Goal: Information Seeking & Learning: Check status

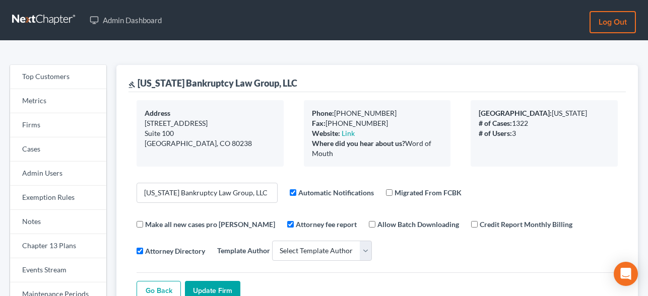
select select
click at [40, 126] on link "Firms" at bounding box center [58, 125] width 96 height 24
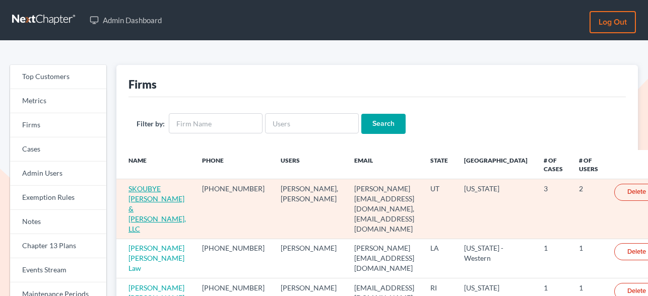
click at [149, 195] on link "SKOUBYE NIELSON & JOHANSEN, LLC" at bounding box center [157, 209] width 57 height 49
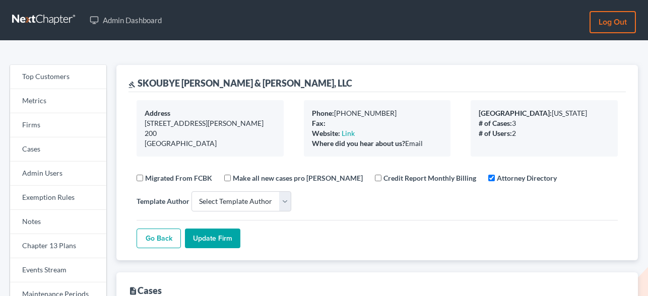
select select
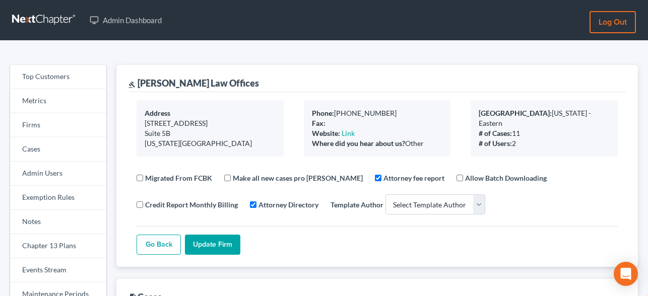
select select
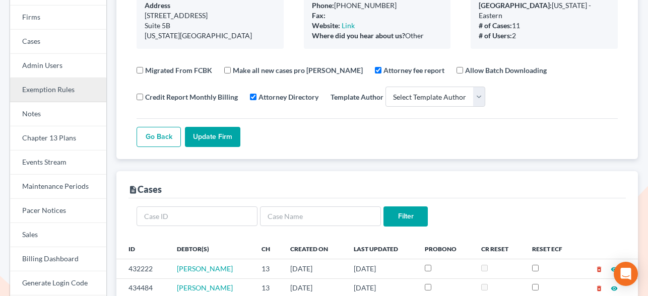
scroll to position [122, 0]
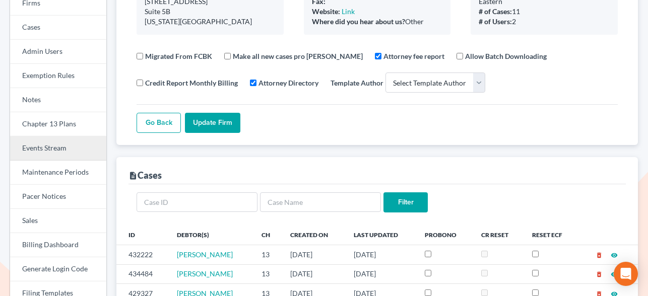
click at [42, 140] on link "Events Stream" at bounding box center [58, 149] width 96 height 24
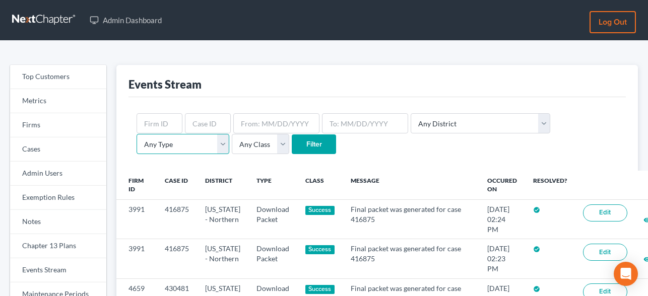
click at [229, 134] on select "Any Type Case Applied To Plan Case Archive Case Duplicate Case Filing Chapter 1…" at bounding box center [183, 144] width 93 height 20
select select "credit_card"
click at [229, 134] on select "Any Type Case Applied To Plan Case Archive Case Duplicate Case Filing Chapter 1…" at bounding box center [183, 144] width 93 height 20
click at [292, 148] on input "Filter" at bounding box center [314, 145] width 44 height 20
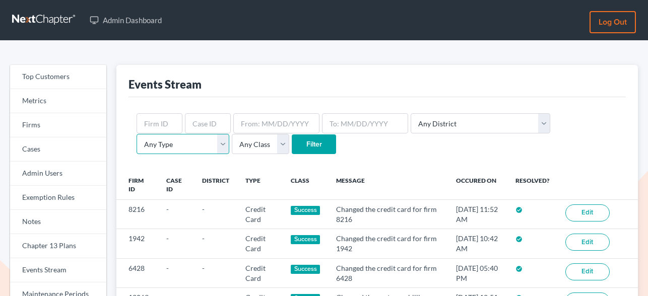
click at [229, 134] on select "Any Type Case Applied To Plan Case Archive Case Duplicate Case Filing Chapter 1…" at bounding box center [183, 144] width 93 height 20
click at [392, 73] on div "Events Stream" at bounding box center [378, 81] width 498 height 32
click at [213, 124] on input "text" at bounding box center [208, 123] width 46 height 20
type input "430217"
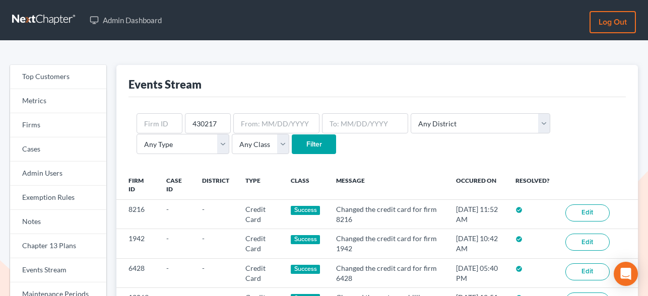
click at [292, 148] on input "Filter" at bounding box center [314, 145] width 44 height 20
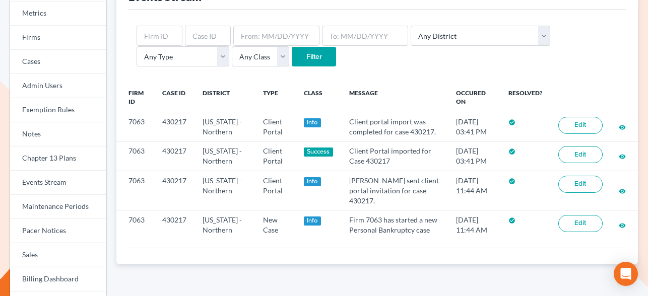
scroll to position [100, 0]
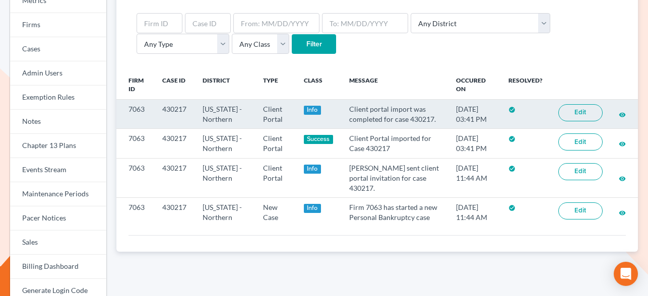
click at [179, 108] on td "430217" at bounding box center [174, 114] width 40 height 29
copy td "430217"
click at [578, 111] on link "Edit" at bounding box center [581, 112] width 44 height 17
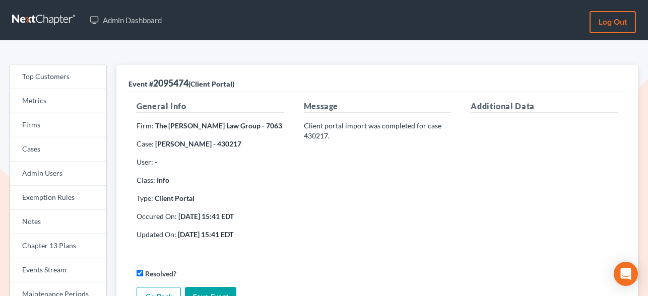
click at [242, 124] on strong "The [PERSON_NAME] Law Group - 7063" at bounding box center [218, 125] width 127 height 9
copy strong "7063"
click at [37, 123] on link "Firms" at bounding box center [58, 125] width 96 height 24
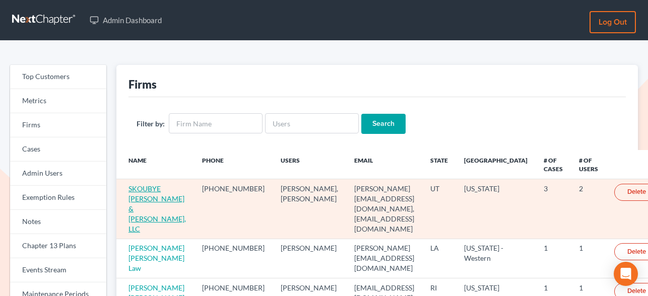
click at [140, 187] on link "SKOUBYE NIELSON & JOHANSEN, LLC" at bounding box center [157, 209] width 57 height 49
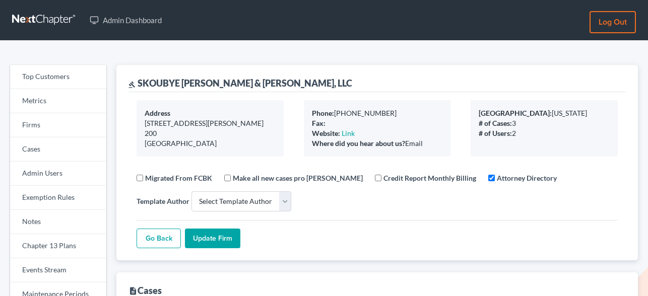
select select
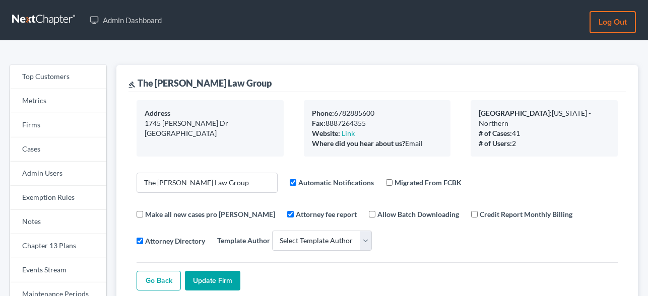
select select
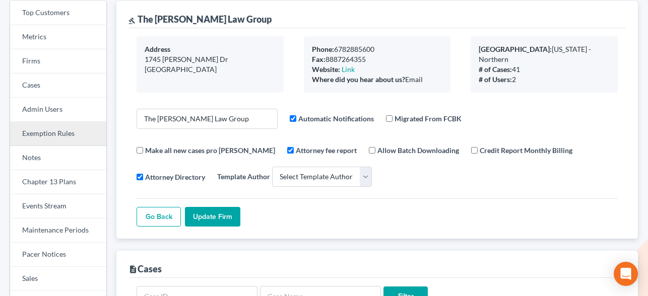
scroll to position [60, 0]
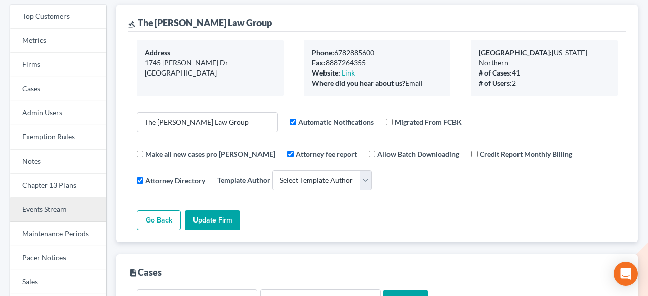
click at [36, 210] on link "Events Stream" at bounding box center [58, 210] width 96 height 24
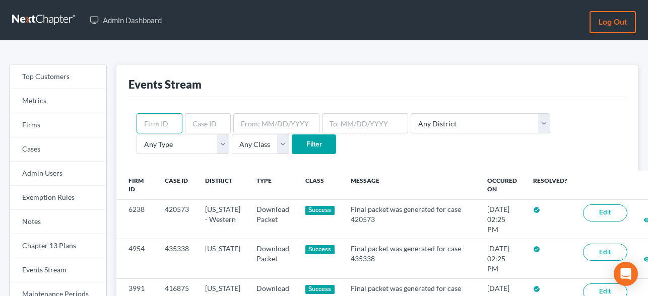
click at [153, 123] on input "text" at bounding box center [160, 123] width 46 height 20
paste input "7063"
type input "7063"
click at [292, 151] on input "Filter" at bounding box center [314, 145] width 44 height 20
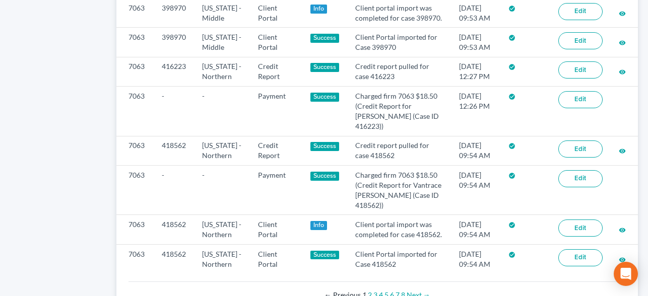
scroll to position [949, 0]
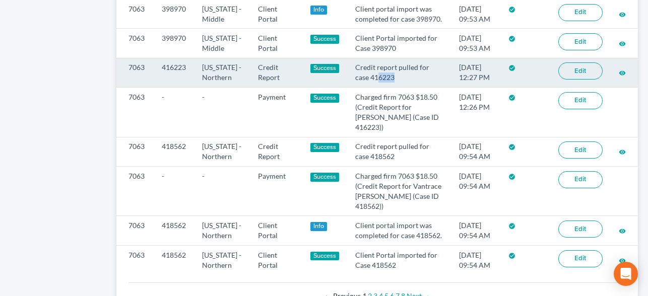
drag, startPoint x: 374, startPoint y: 136, endPoint x: 401, endPoint y: 146, distance: 29.0
click at [401, 87] on td "Credit report pulled for case 416223" at bounding box center [399, 72] width 104 height 29
click at [464, 87] on td "[DATE] 12:27 PM" at bounding box center [475, 72] width 49 height 29
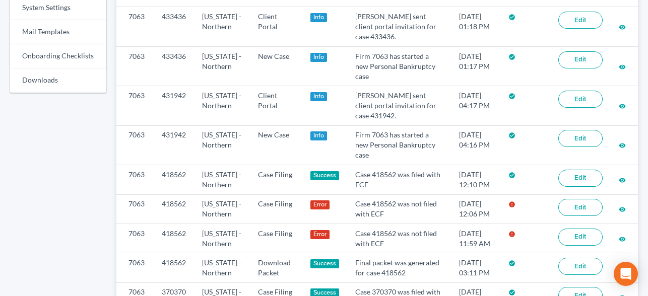
scroll to position [253, 0]
